Goal: Information Seeking & Learning: Learn about a topic

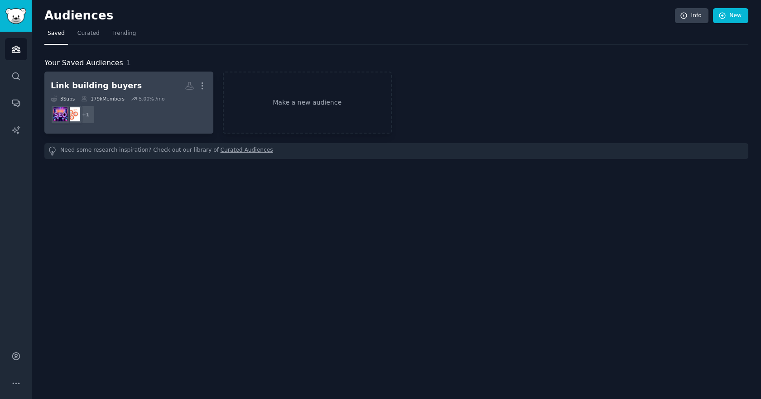
click at [106, 89] on div "Link building buyers" at bounding box center [96, 85] width 91 height 11
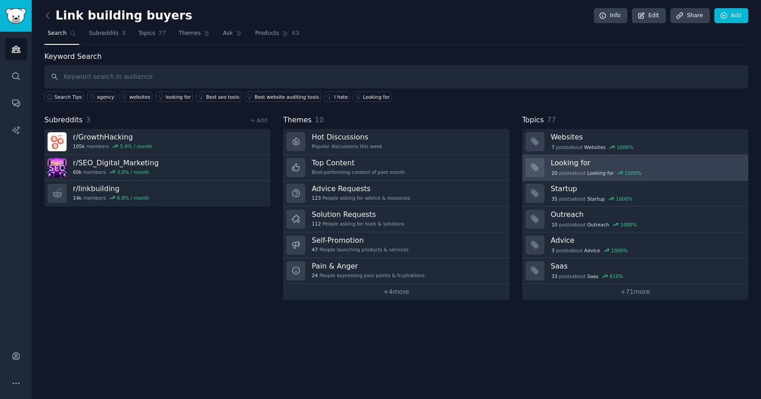
click at [576, 164] on h3 "Looking for" at bounding box center [646, 163] width 191 height 10
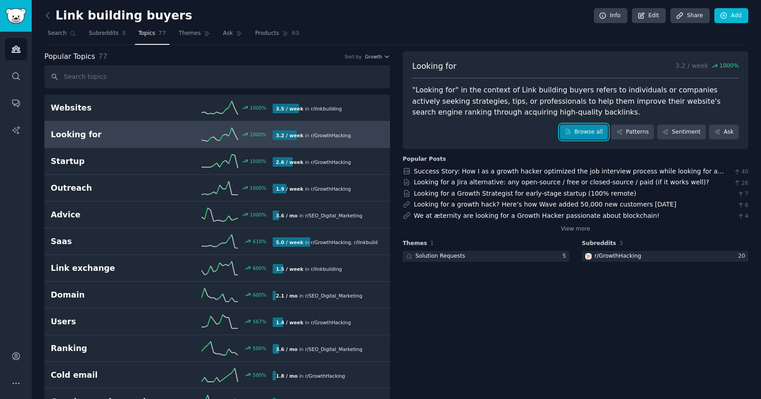
click at [605, 132] on link "Browse all" at bounding box center [584, 132] width 48 height 15
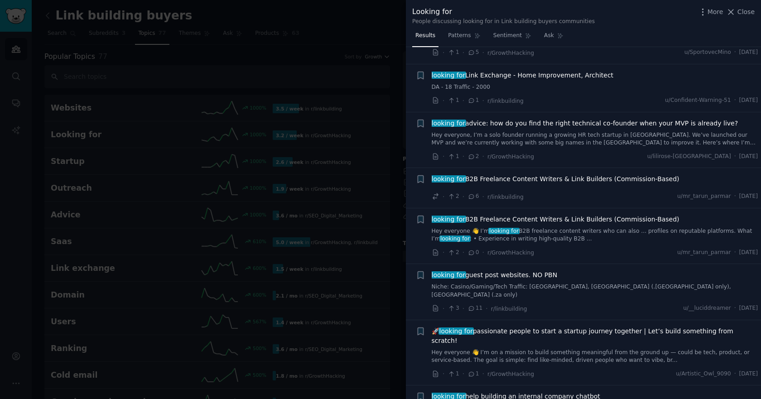
scroll to position [498, 0]
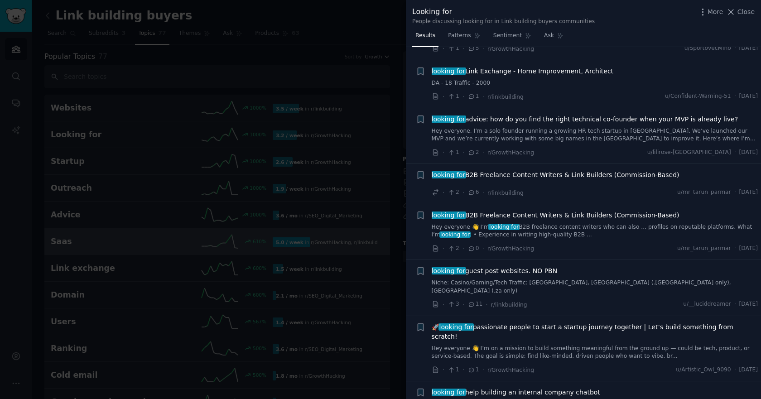
drag, startPoint x: 745, startPoint y: 11, endPoint x: 268, endPoint y: 248, distance: 532.7
click at [745, 11] on span "Close" at bounding box center [746, 12] width 17 height 10
